Goal: Task Accomplishment & Management: Complete application form

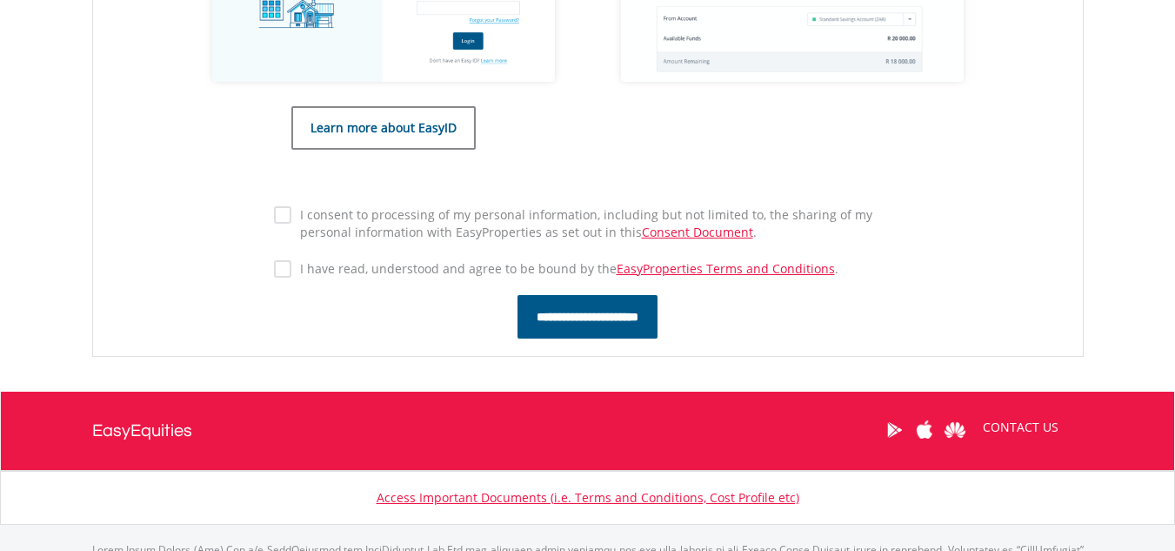
scroll to position [962, 0]
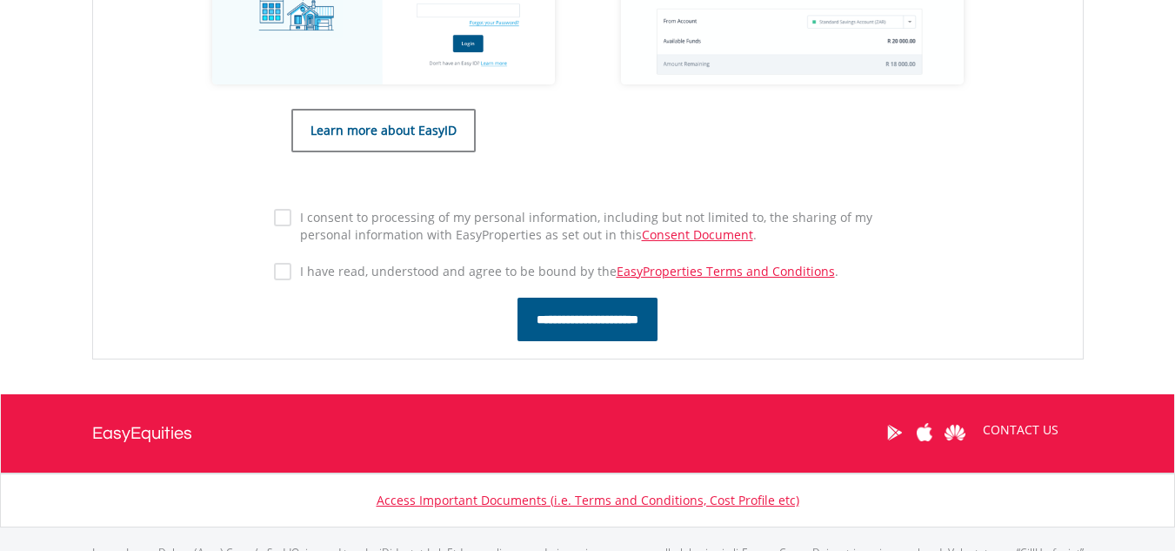
drag, startPoint x: 0, startPoint y: 0, endPoint x: 1136, endPoint y: 445, distance: 1220.0
click at [394, 235] on label "I consent to processing of my personal information, including but not limited t…" at bounding box center [596, 226] width 611 height 35
click at [379, 282] on div "I consent to processing of my personal information, including but not limited t…" at bounding box center [588, 250] width 654 height 92
click at [372, 267] on label "I have read, understood and agree to be bound by the EasyProperties Terms and C…" at bounding box center [564, 271] width 547 height 17
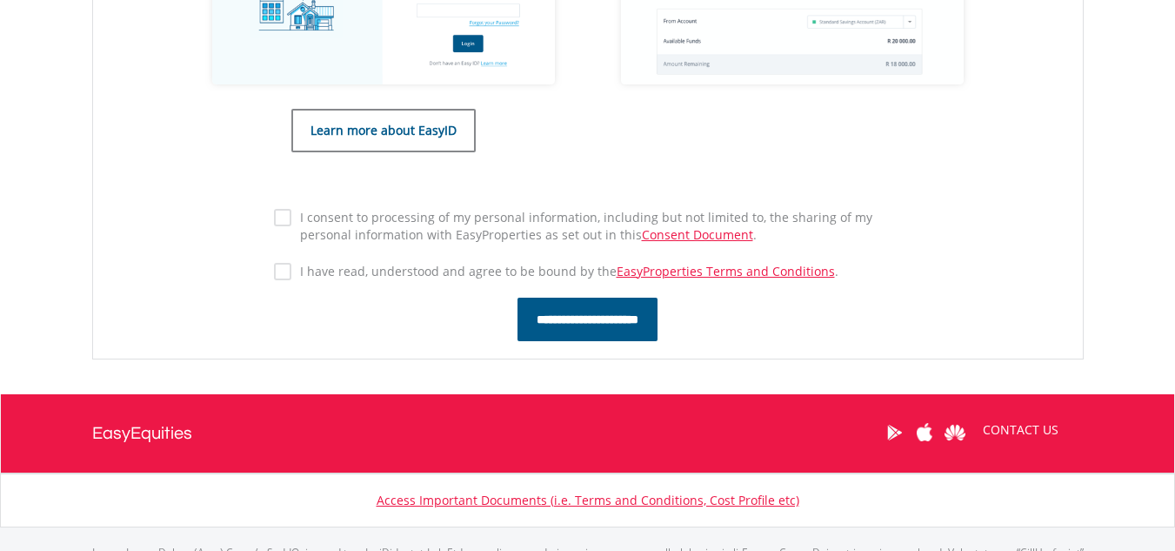
click at [517, 321] on input "**********" at bounding box center [587, 318] width 140 height 43
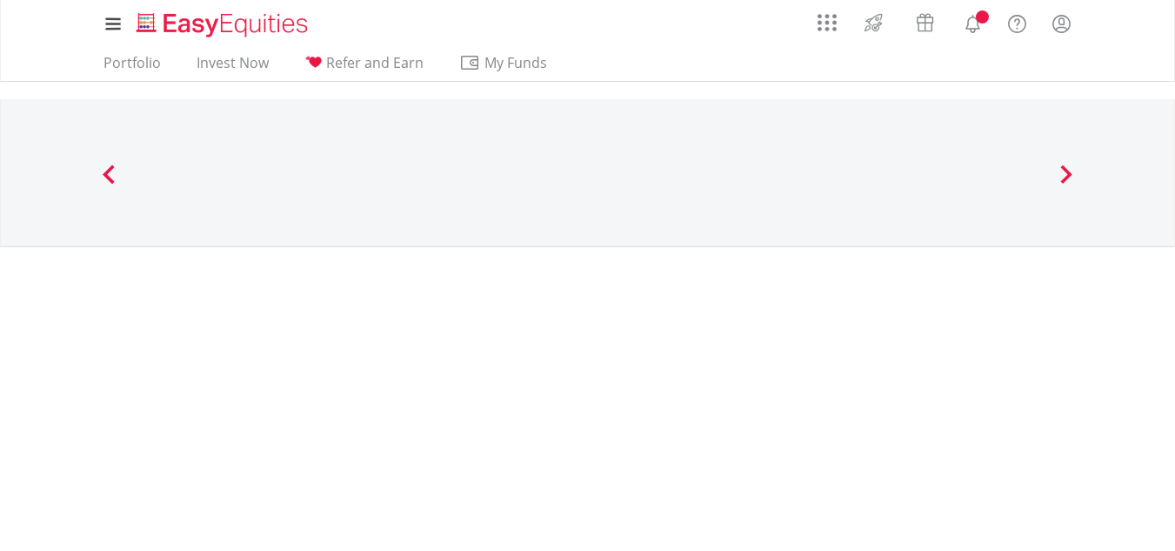
click at [510, 321] on div at bounding box center [588, 438] width 1018 height 348
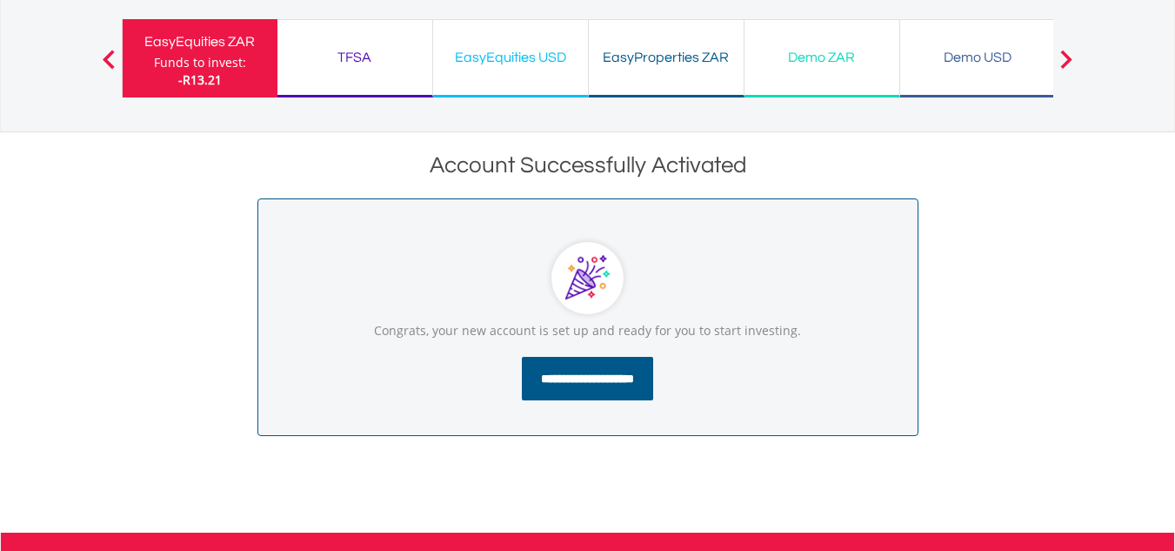
scroll to position [110, 0]
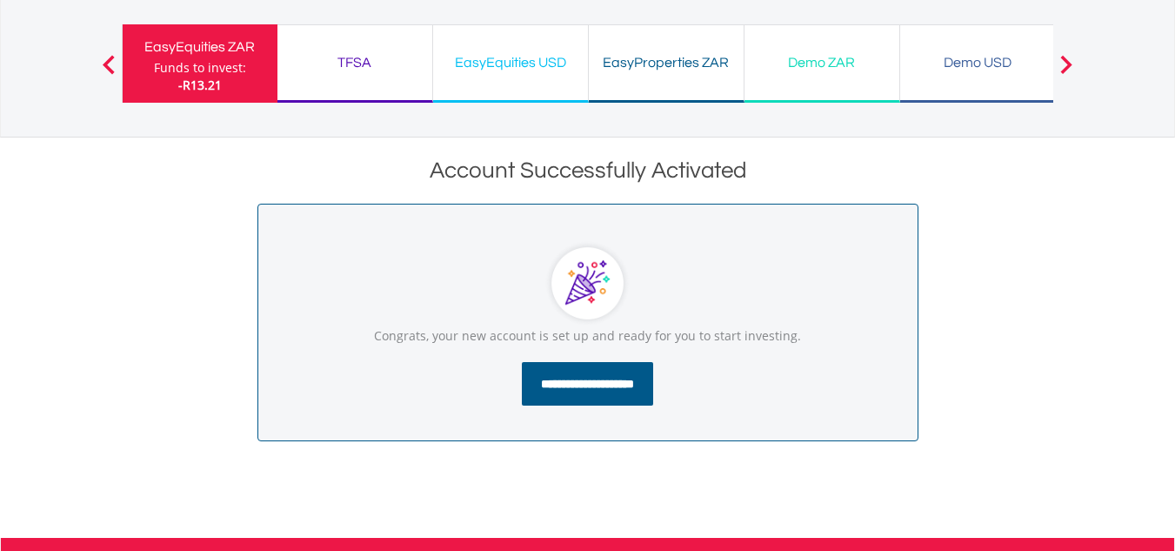
click at [604, 70] on div "EasyProperties ZAR" at bounding box center [666, 62] width 134 height 24
